Goal: Transaction & Acquisition: Download file/media

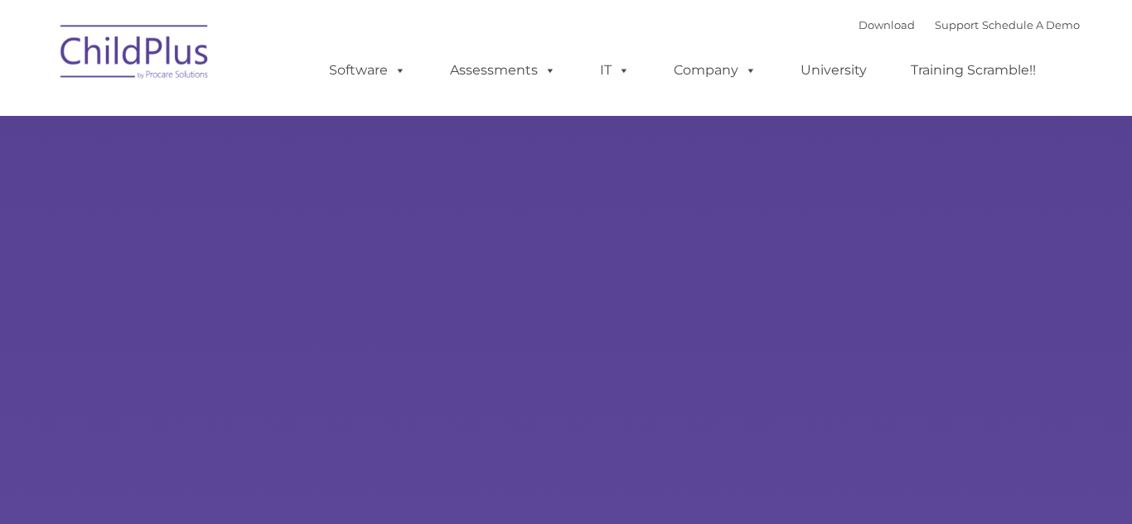
select select "MEDIUM"
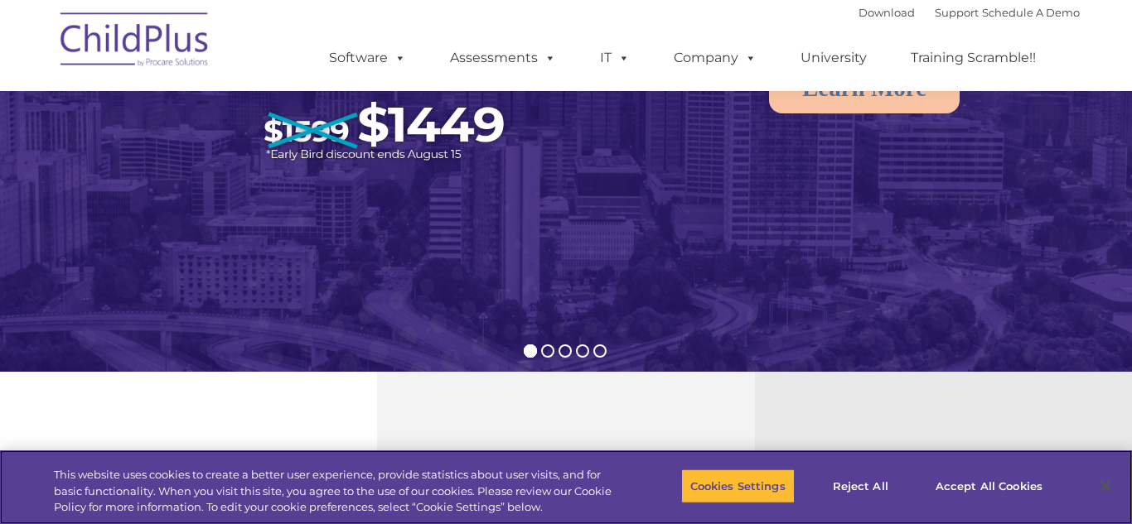
scroll to position [277, 0]
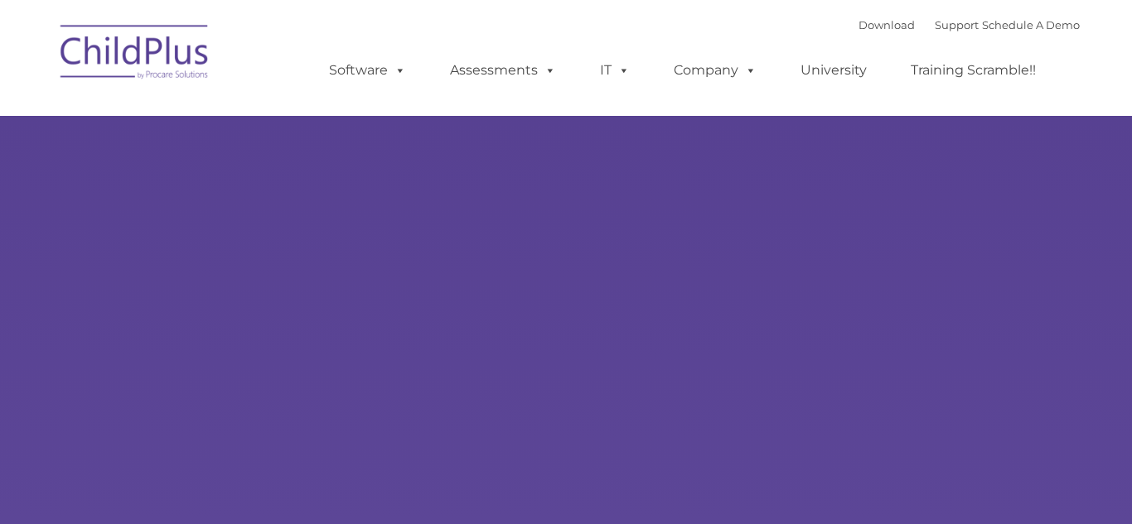
type input ""
select select "MEDIUM"
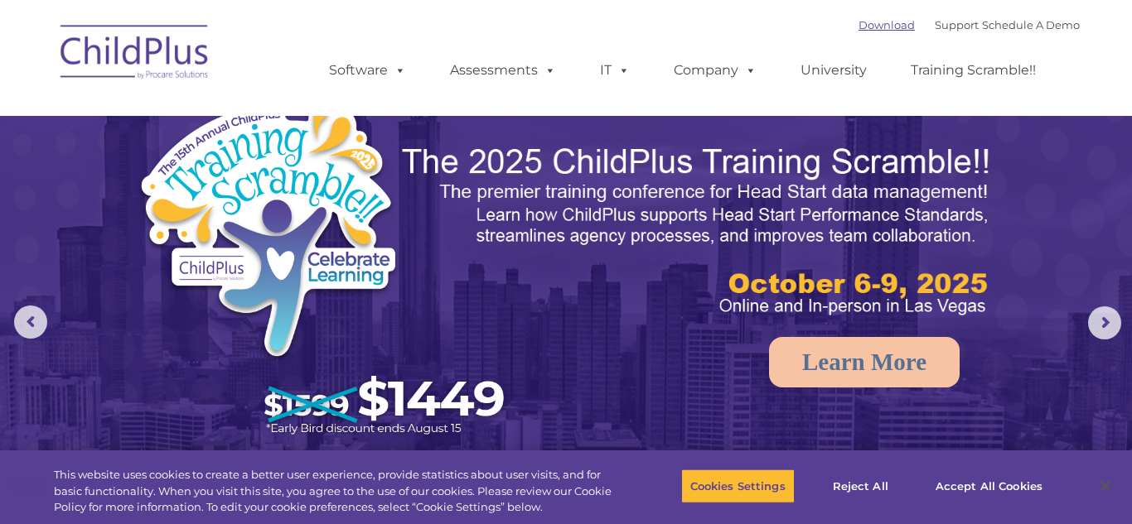
click at [858, 22] on link "Download" at bounding box center [886, 24] width 56 height 13
